Goal: Task Accomplishment & Management: Use online tool/utility

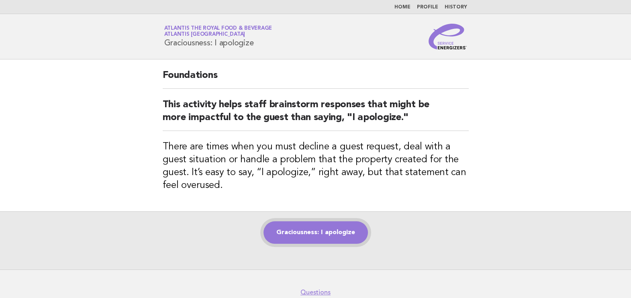
click at [323, 233] on link "Graciousness: I apologize" at bounding box center [316, 232] width 105 height 23
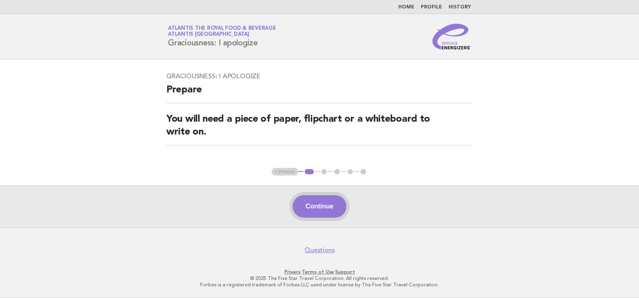
click at [315, 201] on button "Continue" at bounding box center [319, 206] width 53 height 23
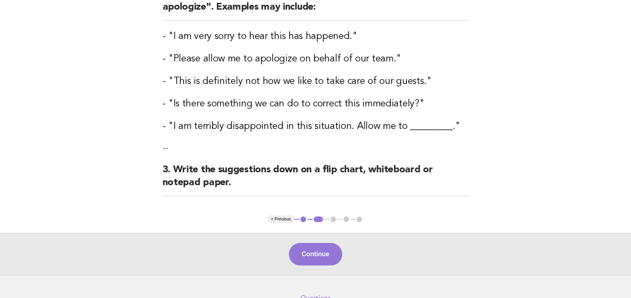
scroll to position [201, 0]
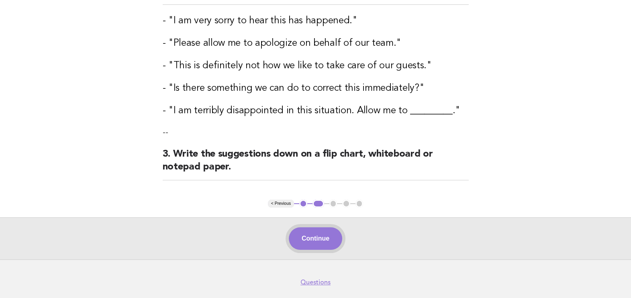
click at [339, 239] on button "Continue" at bounding box center [315, 238] width 53 height 23
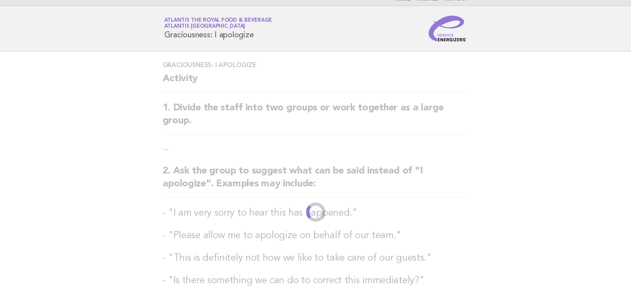
scroll to position [0, 0]
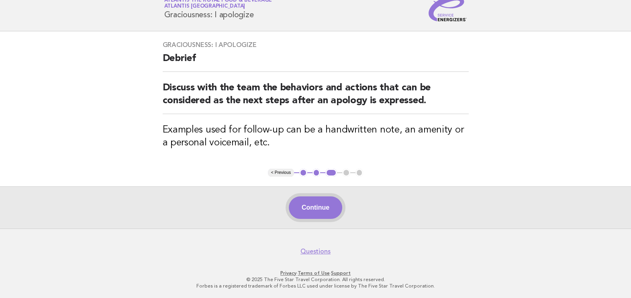
click at [328, 202] on button "Continue" at bounding box center [315, 208] width 53 height 23
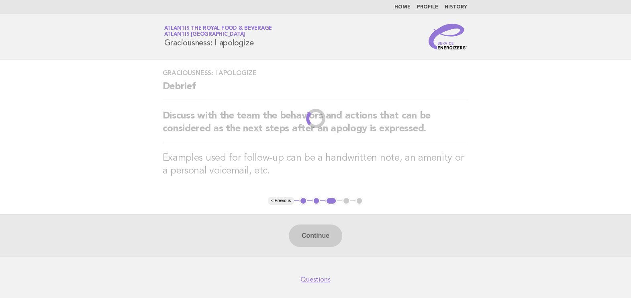
drag, startPoint x: 482, startPoint y: 170, endPoint x: 466, endPoint y: 201, distance: 35.1
click at [466, 201] on main "Graciousness: I apologize Debrief Discuss with the team the behaviors and actio…" at bounding box center [315, 157] width 631 height 197
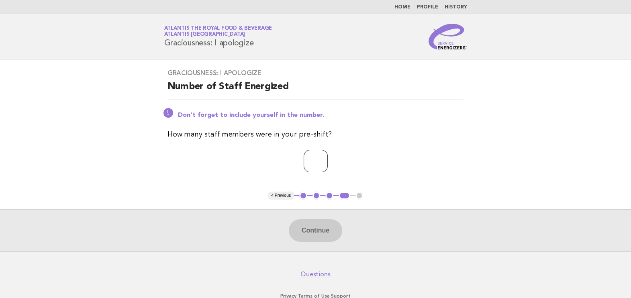
click at [324, 158] on input "number" at bounding box center [316, 161] width 24 height 23
type input "*"
click at [331, 235] on button "Continue" at bounding box center [315, 230] width 53 height 23
